Goal: Contribute content

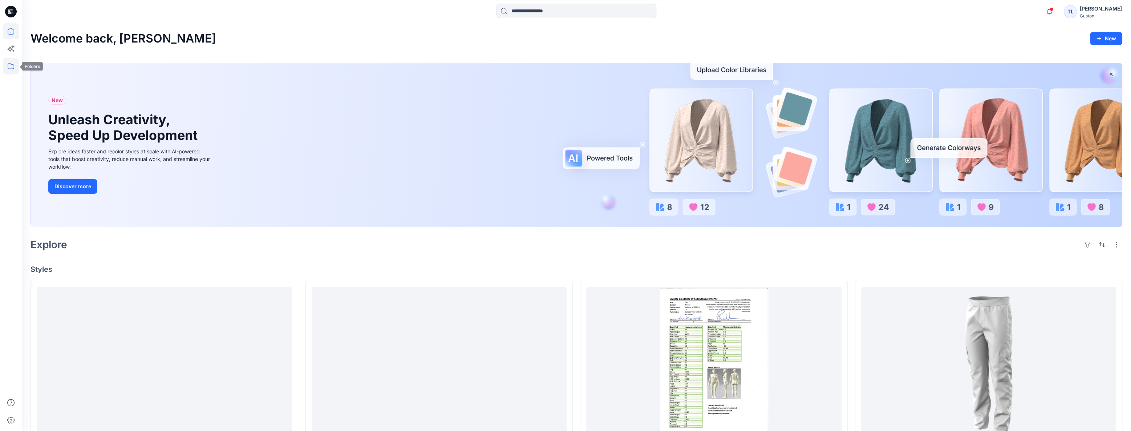
click at [12, 63] on icon at bounding box center [11, 66] width 16 height 16
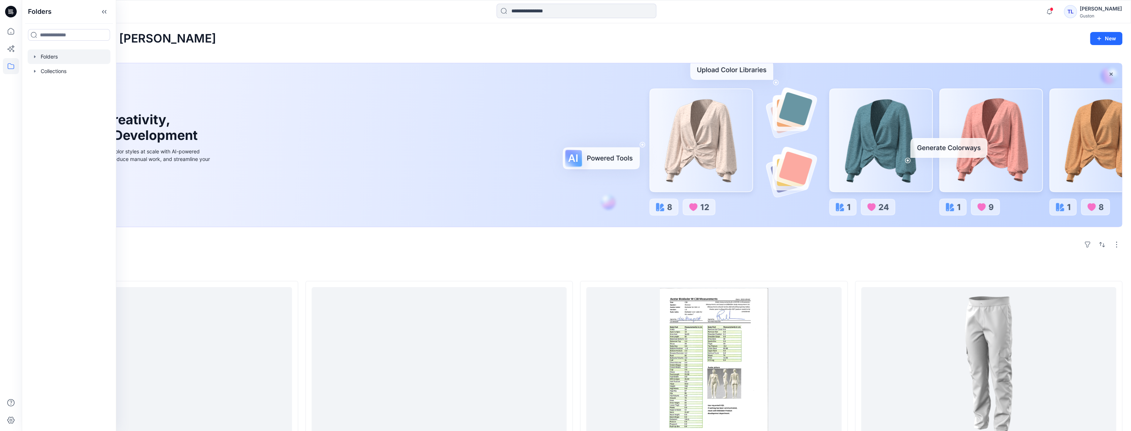
click at [46, 56] on div at bounding box center [69, 56] width 83 height 15
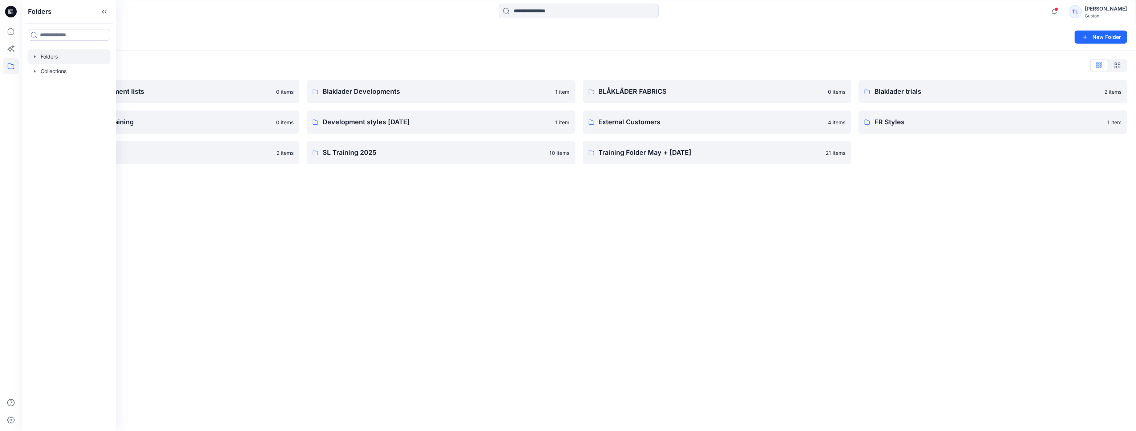
click at [484, 208] on div "Folders New Folder Folders List Avatars and measurement lists 0 items Blaklader…" at bounding box center [579, 226] width 1114 height 407
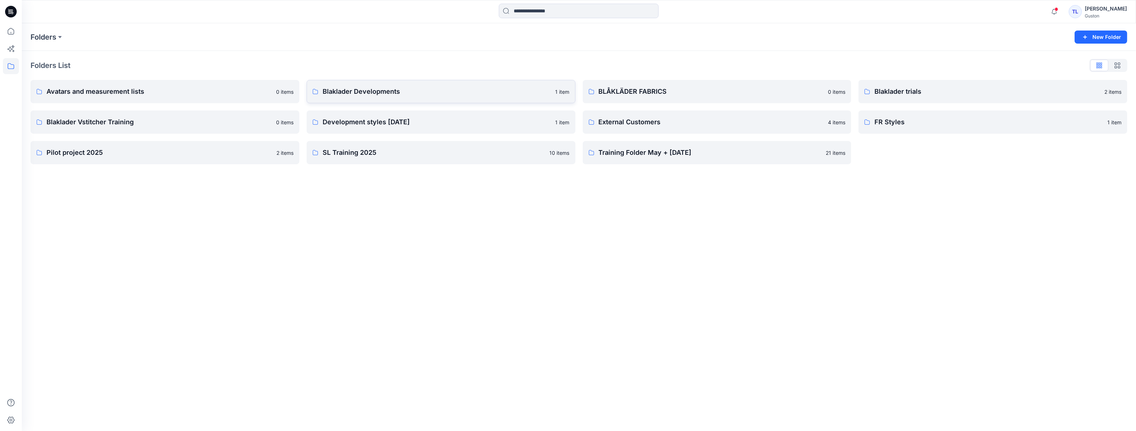
click at [448, 97] on link "Blaklader Developments 1 item" at bounding box center [440, 91] width 269 height 23
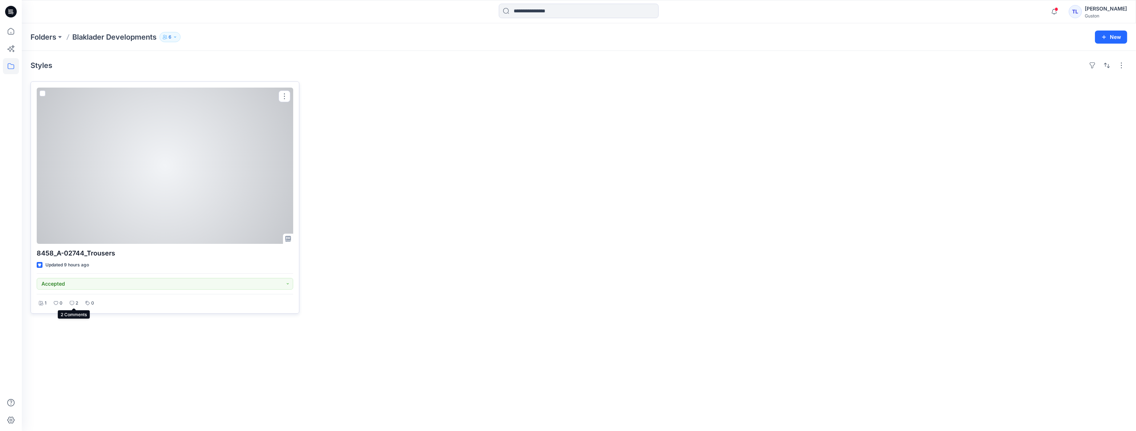
click at [73, 305] on icon at bounding box center [72, 303] width 4 height 4
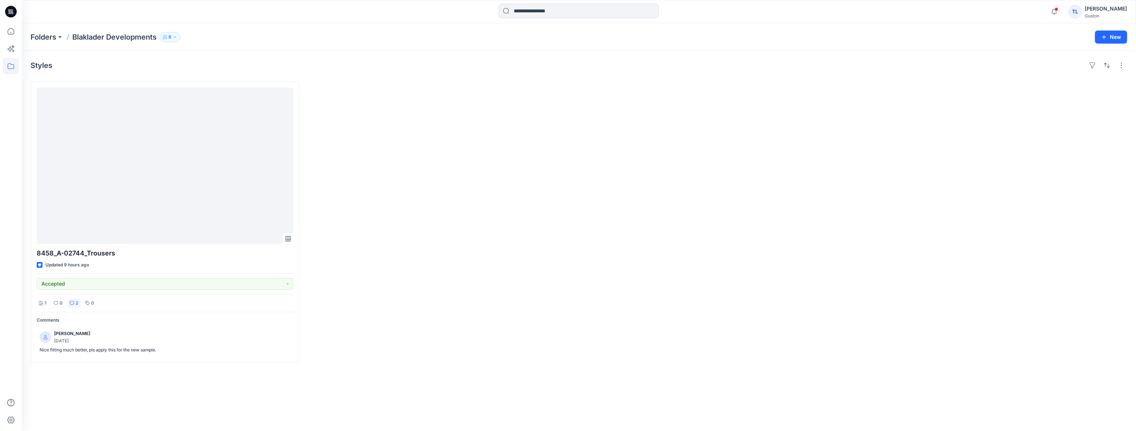
click at [404, 203] on div at bounding box center [440, 221] width 269 height 281
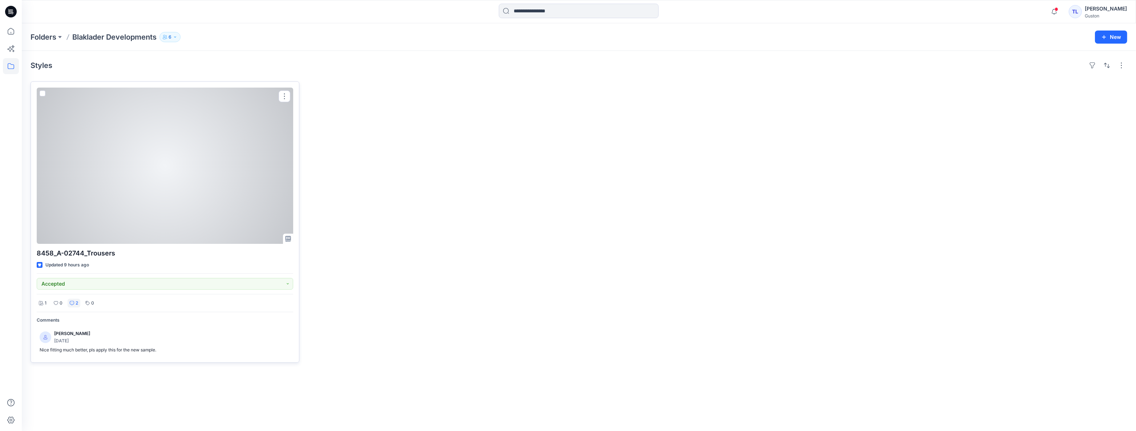
click at [188, 170] on div at bounding box center [165, 166] width 256 height 156
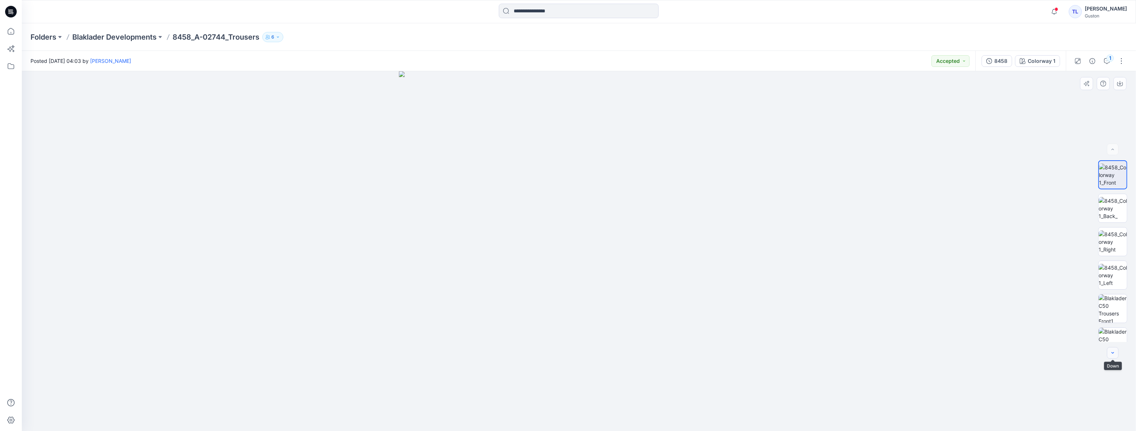
click at [1115, 352] on icon "button" at bounding box center [1112, 353] width 6 height 6
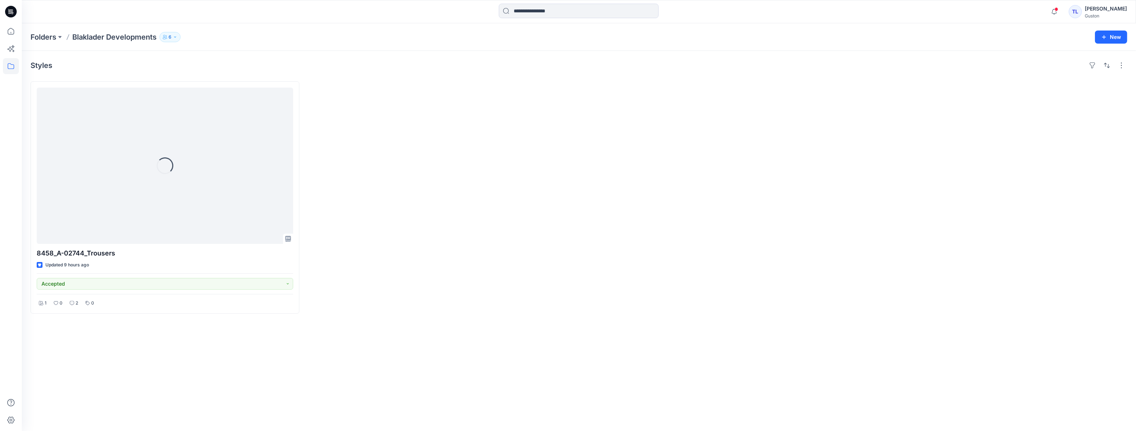
click at [179, 37] on button "6" at bounding box center [169, 37] width 21 height 10
click at [359, 103] on div at bounding box center [440, 197] width 269 height 232
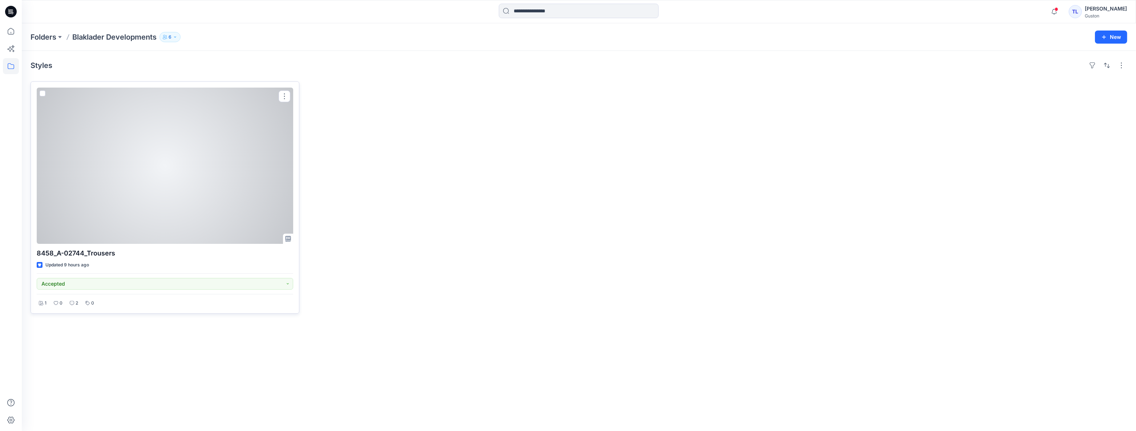
click at [179, 168] on div at bounding box center [165, 166] width 256 height 156
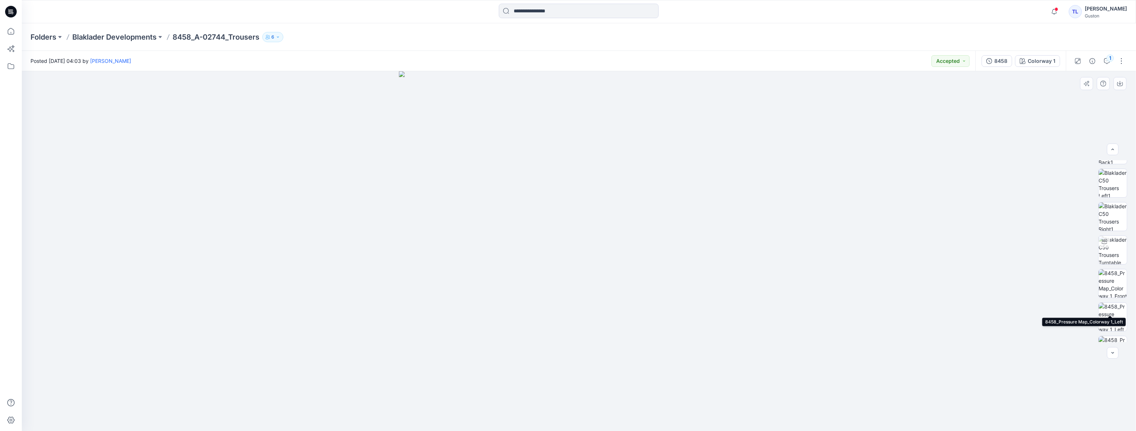
scroll to position [182, 0]
click at [1115, 294] on img at bounding box center [1112, 293] width 28 height 28
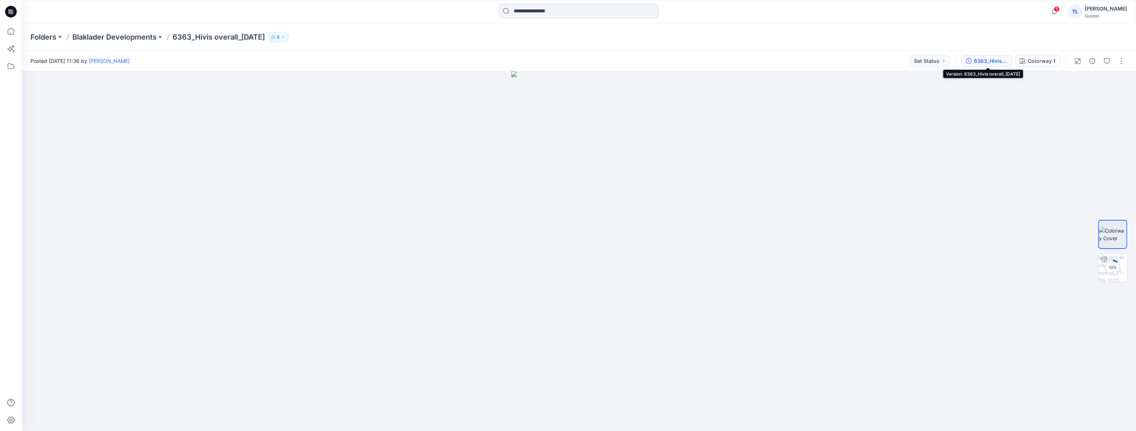
click at [990, 57] on div "6363_Hivis overall_[DATE]" at bounding box center [990, 61] width 33 height 8
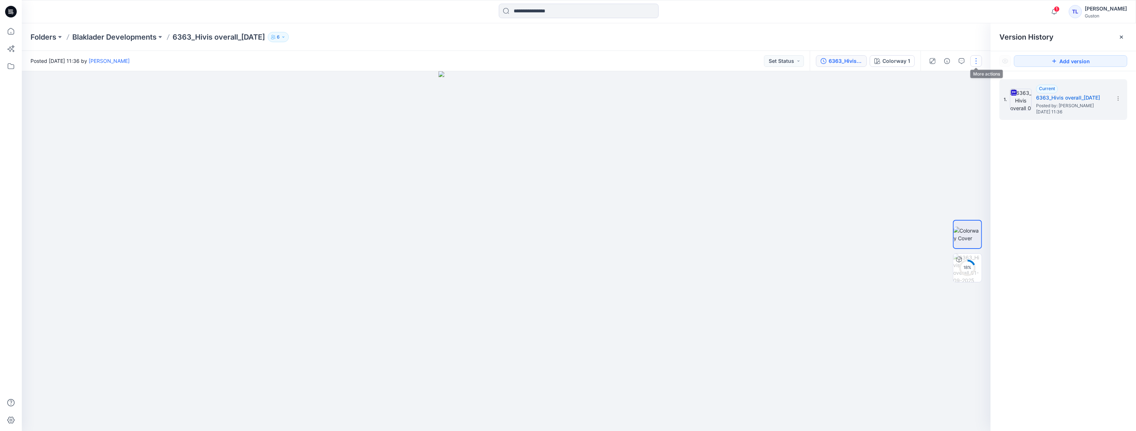
click at [977, 60] on button "button" at bounding box center [976, 61] width 12 height 12
click at [934, 97] on p "Edit" at bounding box center [929, 98] width 9 height 8
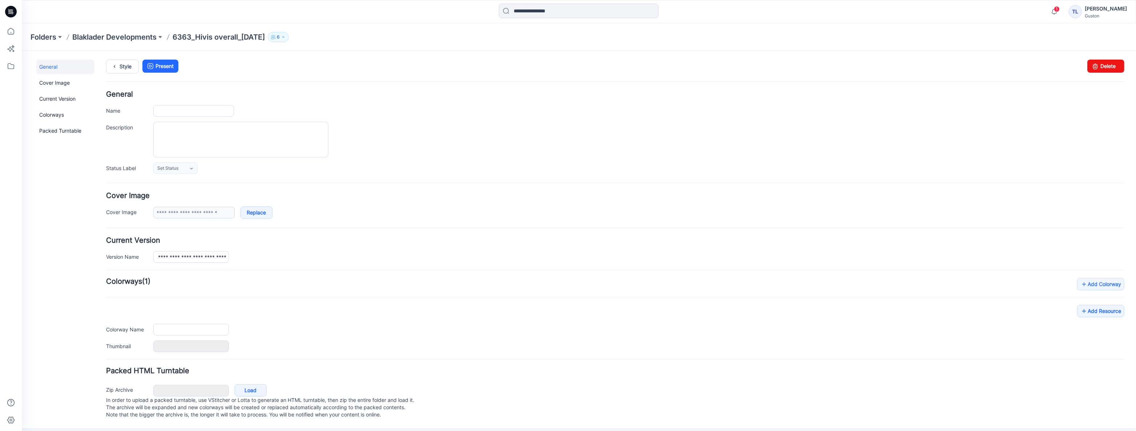
type input "**********"
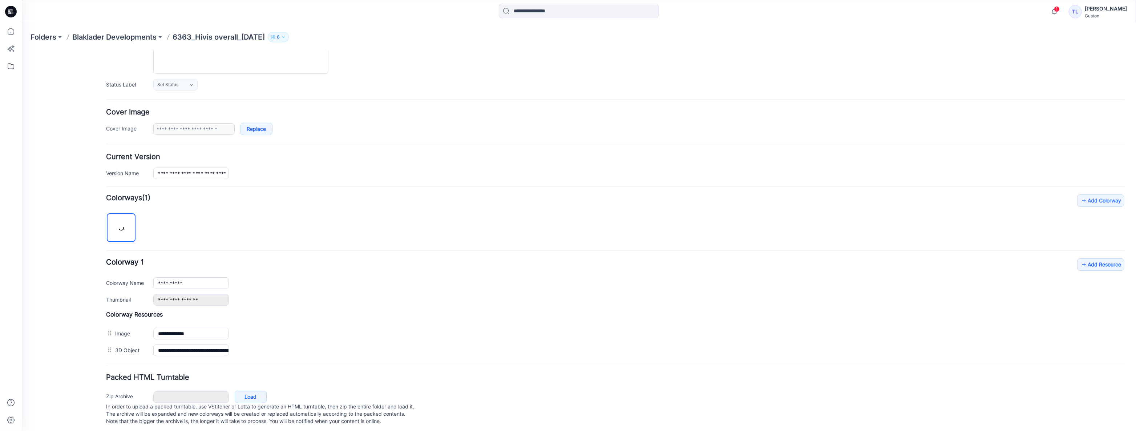
scroll to position [94, 0]
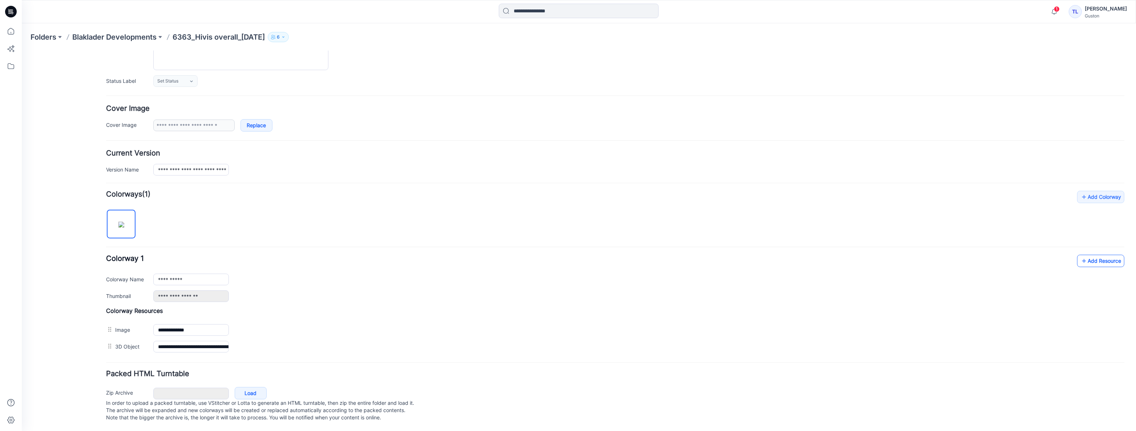
click at [1080, 255] on icon at bounding box center [1083, 261] width 7 height 12
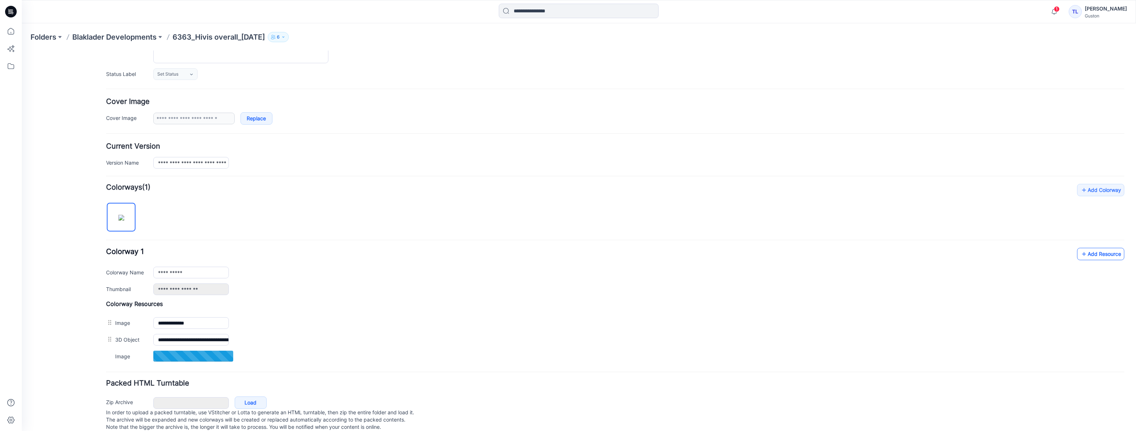
click at [1080, 255] on icon at bounding box center [1083, 254] width 7 height 12
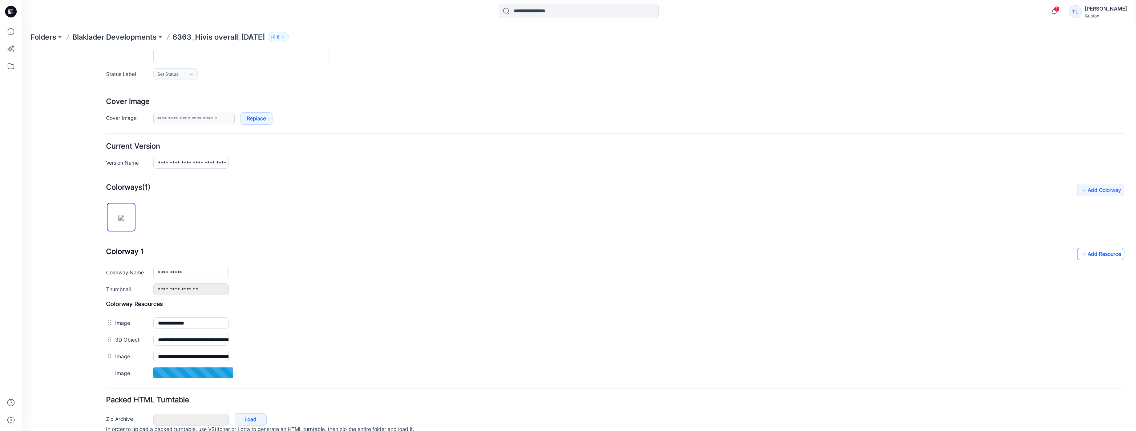
click at [1083, 256] on link "Add Resource" at bounding box center [1100, 253] width 47 height 12
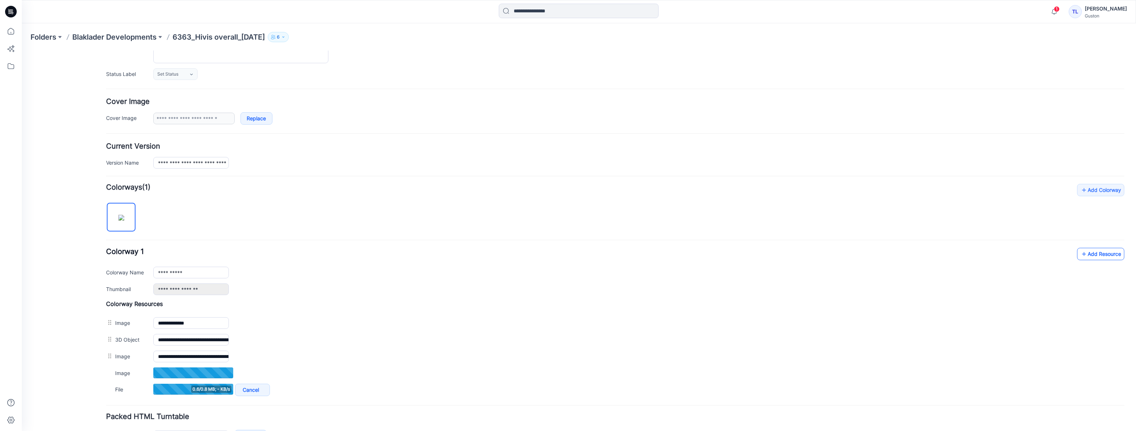
click at [1080, 255] on icon at bounding box center [1083, 254] width 7 height 12
click at [1083, 254] on link "Add Resource" at bounding box center [1100, 253] width 47 height 12
click at [1081, 255] on icon at bounding box center [1083, 254] width 7 height 12
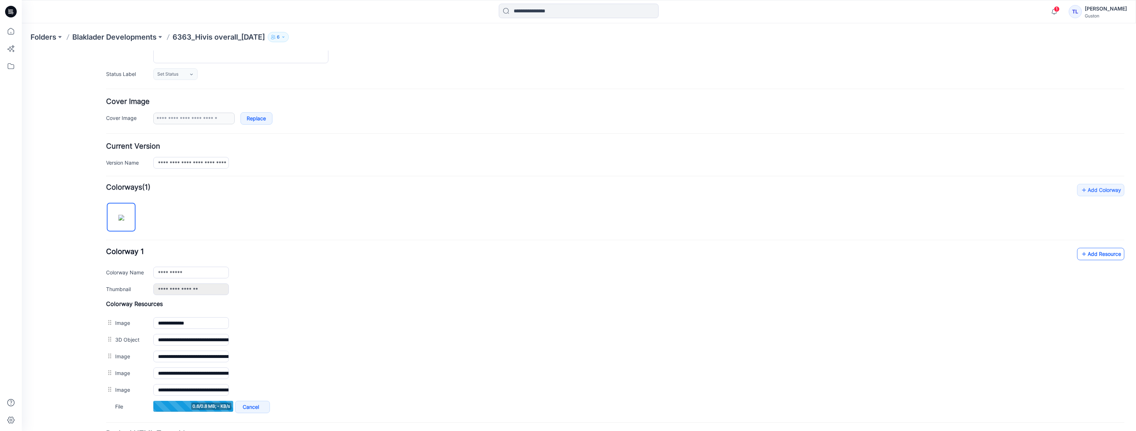
click at [1080, 252] on icon at bounding box center [1083, 254] width 7 height 12
click at [1080, 256] on icon at bounding box center [1083, 254] width 7 height 12
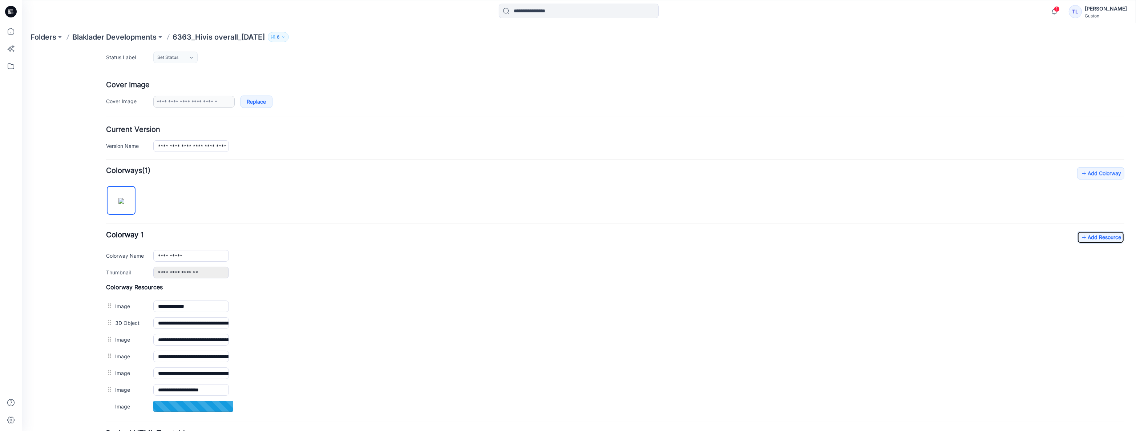
scroll to position [177, 0]
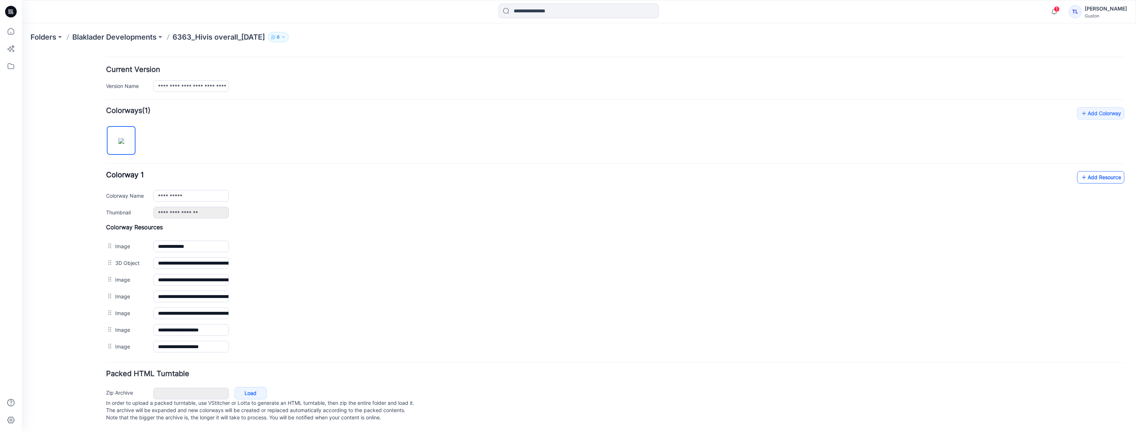
click at [1080, 172] on icon at bounding box center [1083, 177] width 7 height 12
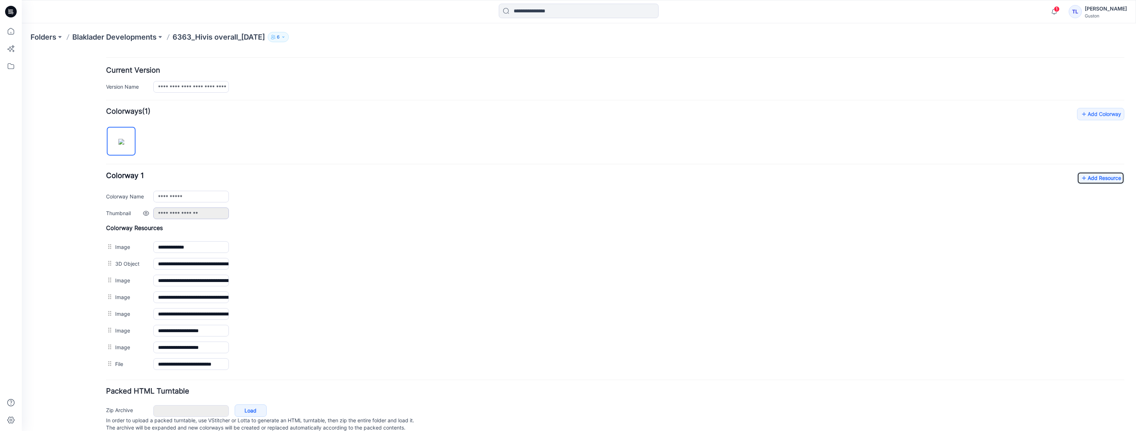
scroll to position [194, 0]
